Goal: Information Seeking & Learning: Learn about a topic

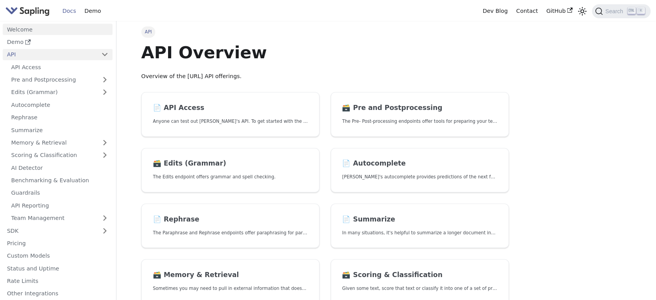
click at [47, 29] on link "Welcome" at bounding box center [58, 29] width 110 height 11
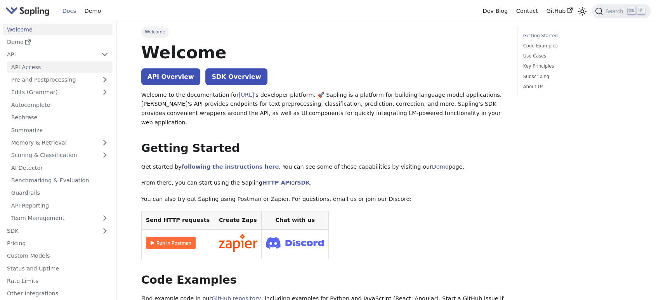
click at [29, 68] on link "API Access" at bounding box center [60, 66] width 106 height 11
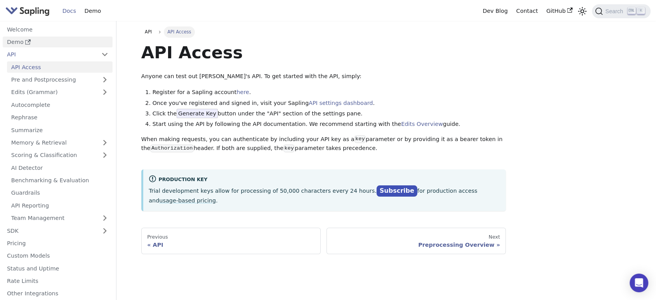
click at [39, 40] on link "Demo" at bounding box center [58, 41] width 110 height 11
click at [72, 103] on link "Autocomplete" at bounding box center [60, 104] width 106 height 11
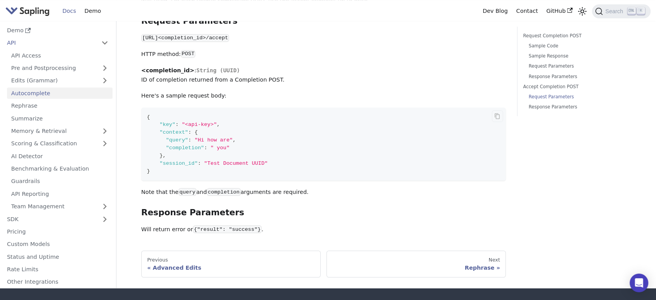
scroll to position [733, 0]
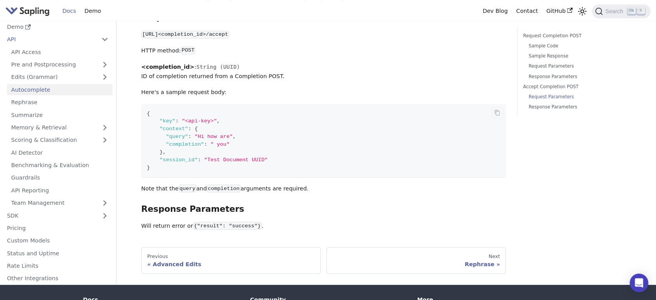
click at [236, 132] on code "{ "key" : "<api-key>" , "context" : { "query" : "Hi how are" , "completion" : "…" at bounding box center [323, 140] width 365 height 73
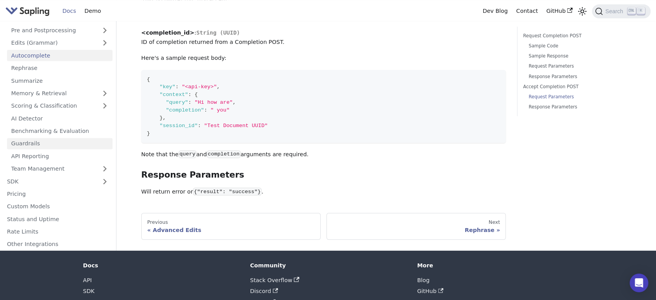
scroll to position [797, 0]
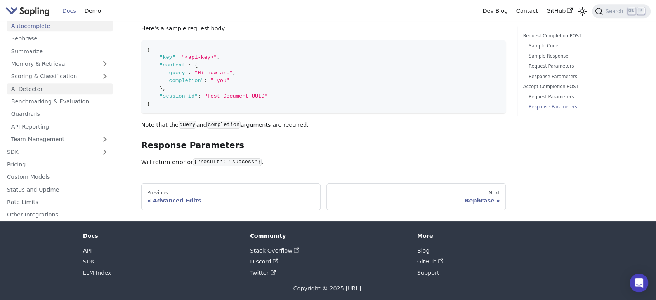
click at [50, 88] on link "AI Detector" at bounding box center [60, 88] width 106 height 11
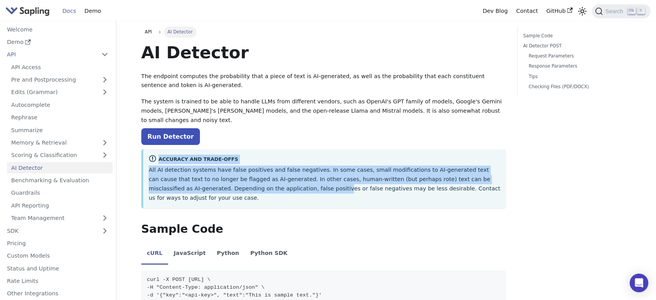
drag, startPoint x: 142, startPoint y: 142, endPoint x: 273, endPoint y: 188, distance: 139.5
click at [229, 182] on div "Accuracy and Trade-offs All AI detection systems have false positives and false…" at bounding box center [323, 178] width 365 height 59
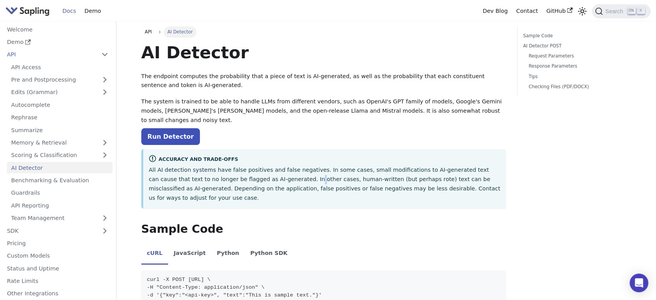
drag, startPoint x: 284, startPoint y: 181, endPoint x: 249, endPoint y: 170, distance: 36.7
click at [249, 170] on p "All AI detection systems have false positives and false negatives. In some case…" at bounding box center [325, 183] width 352 height 37
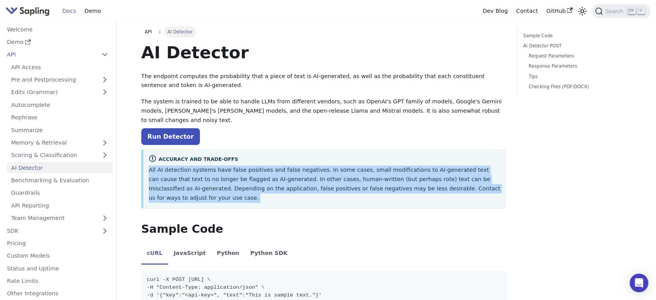
click at [249, 170] on p "All AI detection systems have false positives and false negatives. In some case…" at bounding box center [325, 183] width 352 height 37
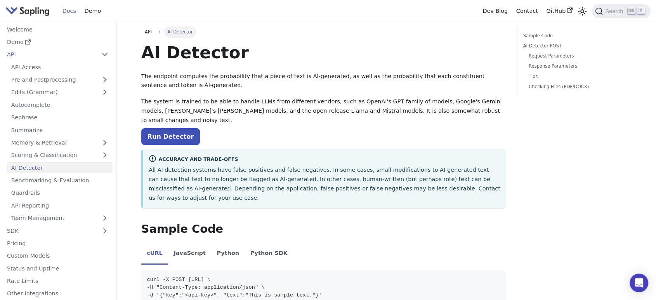
click at [38, 22] on nav "Welcome Demo API API Access Pre and Postprocessing Edits (Grammar) Autocomplete…" at bounding box center [58, 160] width 116 height 279
click at [36, 29] on link "Welcome" at bounding box center [58, 29] width 110 height 11
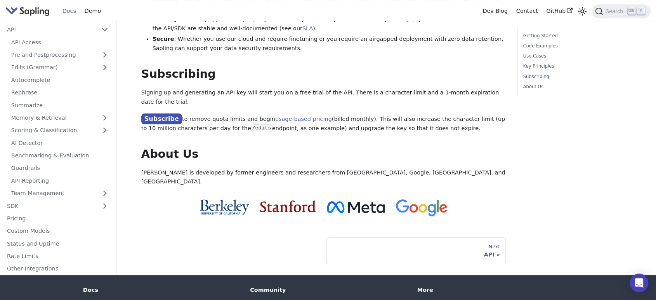
scroll to position [596, 0]
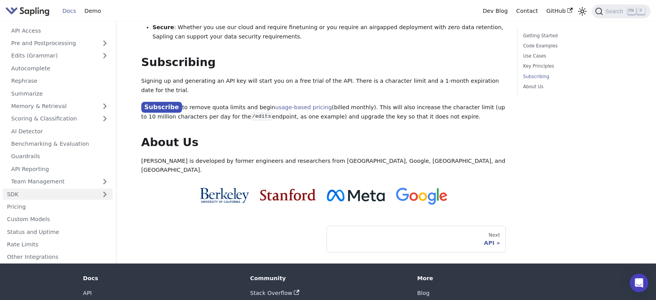
click at [46, 189] on link "SDK" at bounding box center [50, 194] width 94 height 11
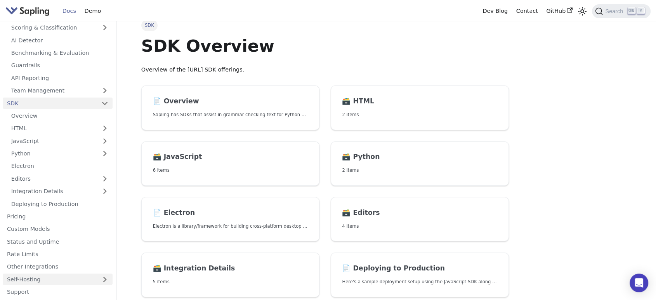
scroll to position [141, 0]
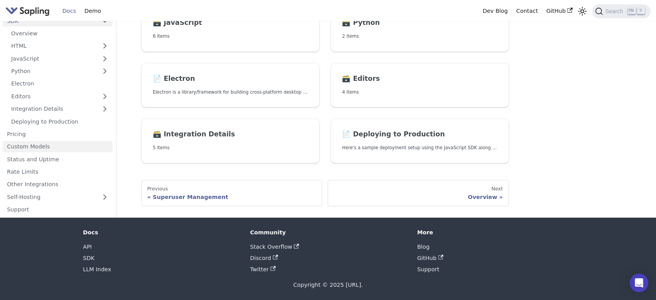
click at [46, 143] on link "Custom Models" at bounding box center [58, 146] width 110 height 11
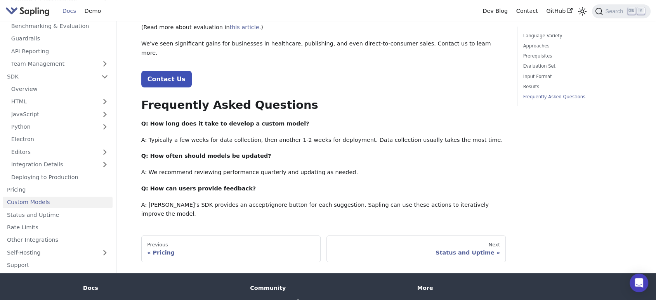
scroll to position [879, 0]
